Goal: Find specific page/section: Find specific page/section

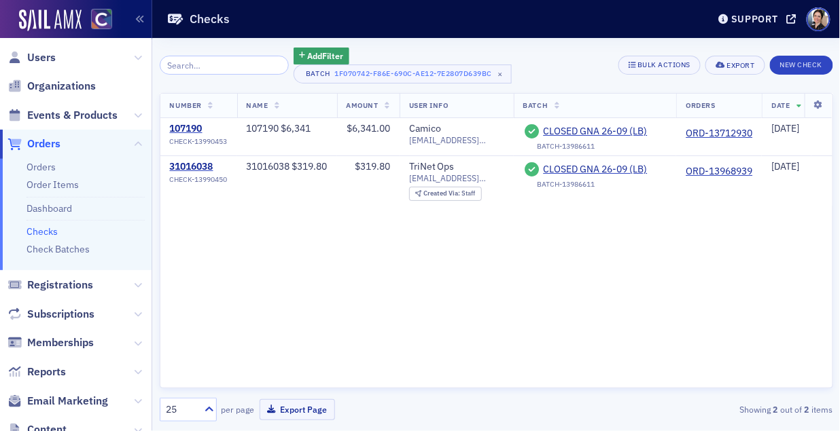
click at [236, 239] on div "Number Name Amount User Info Batch Orders Date 107190 CHECK-13990453 107190 $6,…" at bounding box center [496, 241] width 673 height 296
click at [83, 116] on span "Events & Products" at bounding box center [72, 115] width 90 height 15
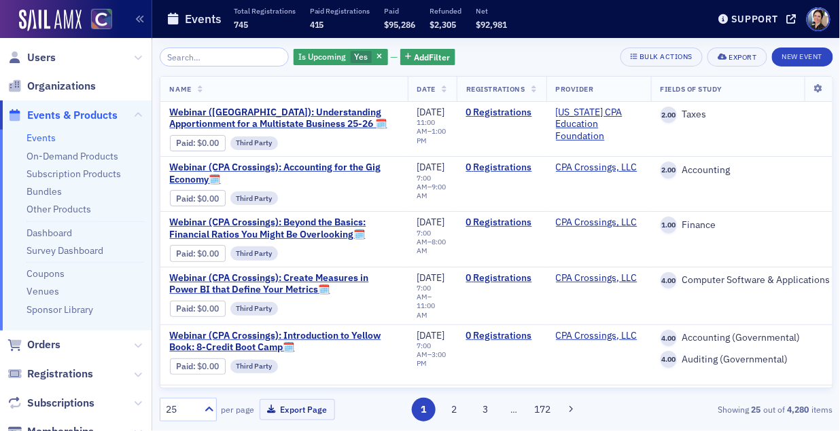
click at [228, 59] on input "search" at bounding box center [225, 57] width 130 height 19
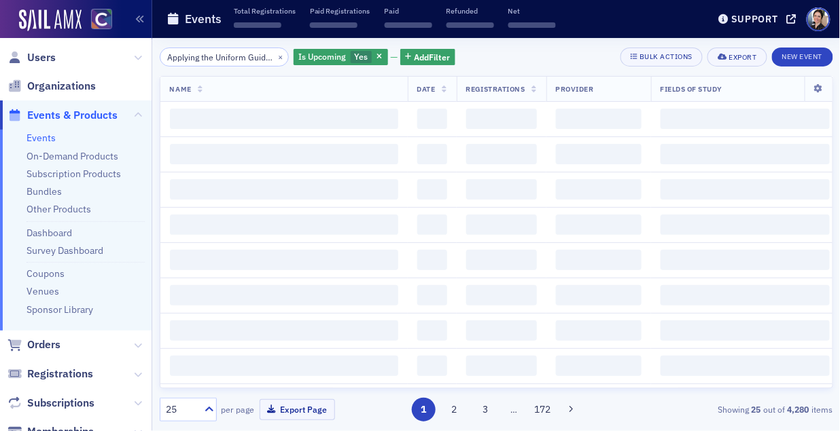
scroll to position [0, 105]
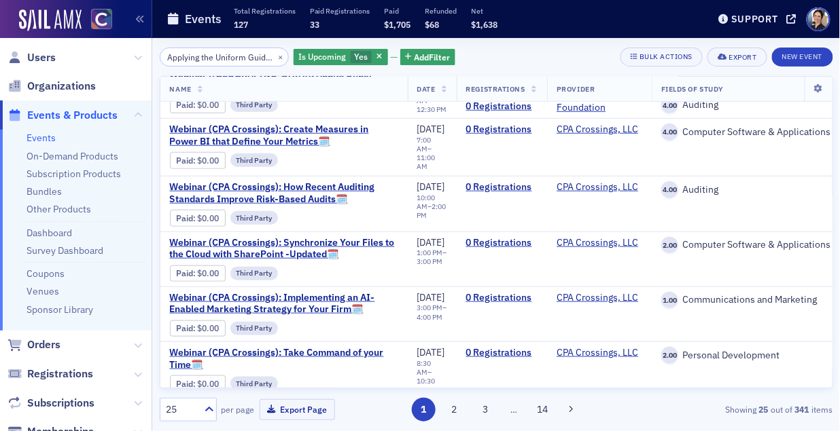
scroll to position [228, 0]
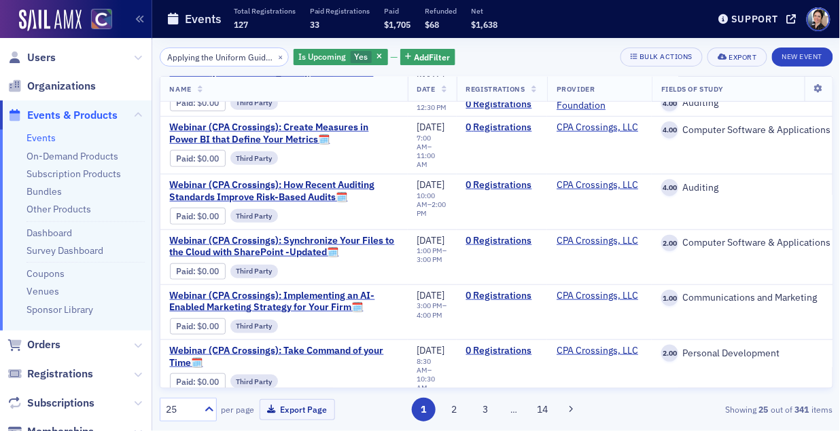
type input "Applying the Uniform Guidance in Your Single Audits"
click at [274, 56] on button "×" at bounding box center [280, 56] width 12 height 12
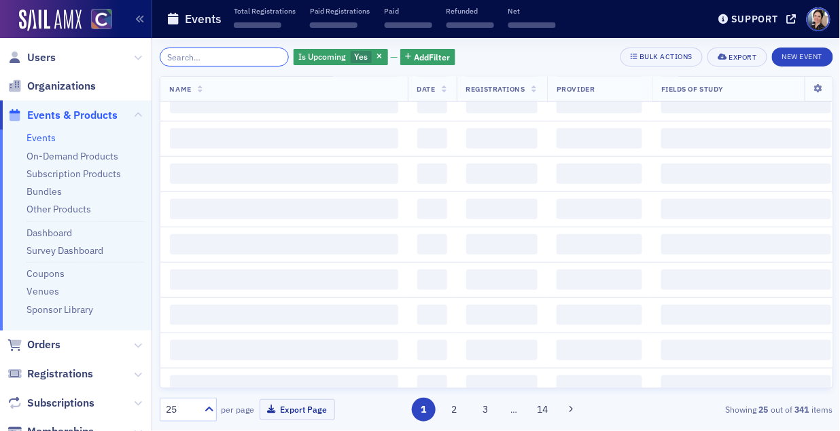
click at [233, 54] on input "search" at bounding box center [225, 57] width 130 height 19
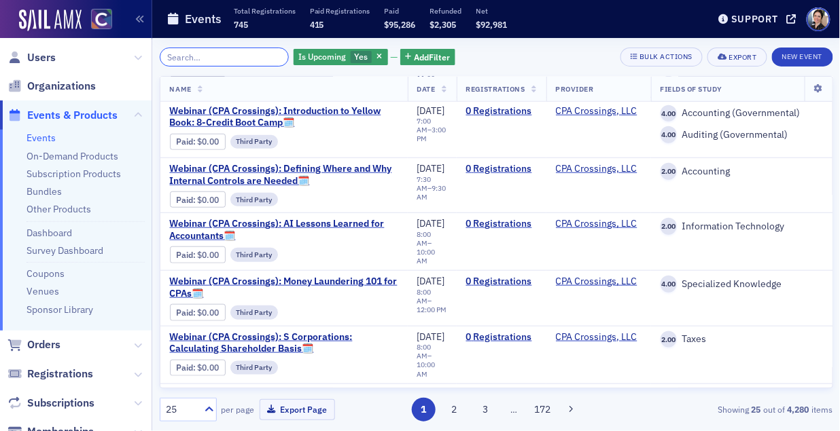
click at [225, 58] on input "search" at bounding box center [225, 57] width 130 height 19
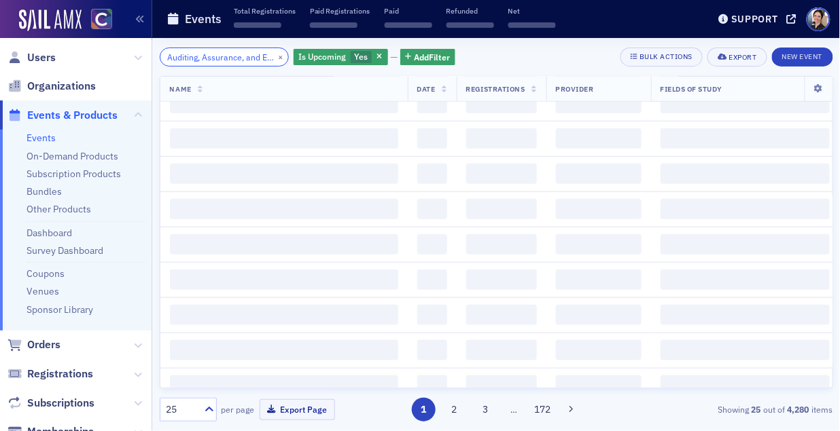
scroll to position [0, 194]
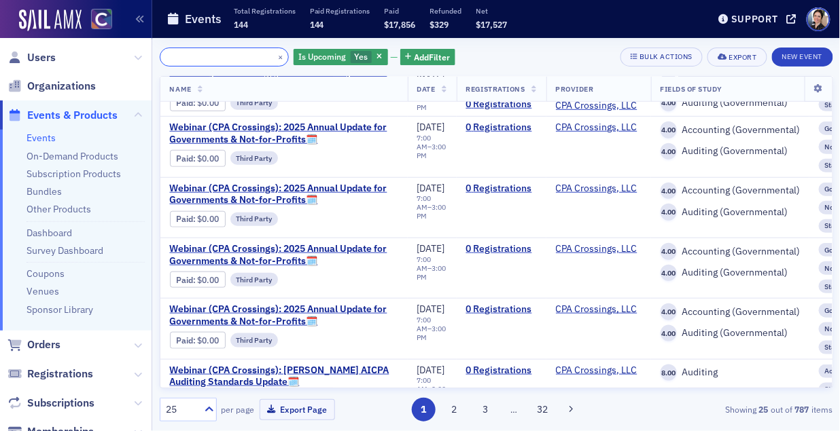
type input "Auditing, Assurance, and Ethics Update for Governments and Not-for-Profits"
